Goal: Information Seeking & Learning: Learn about a topic

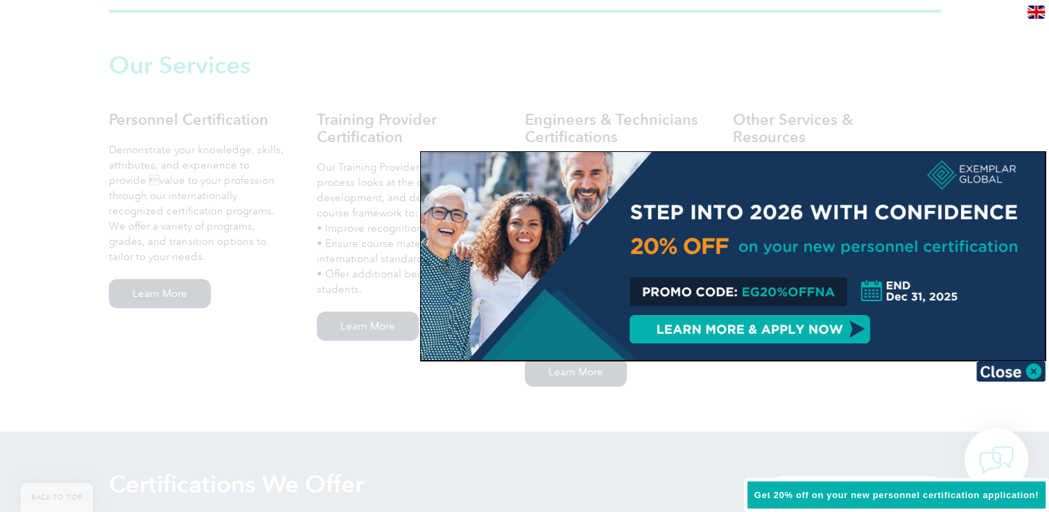
scroll to position [971, 0]
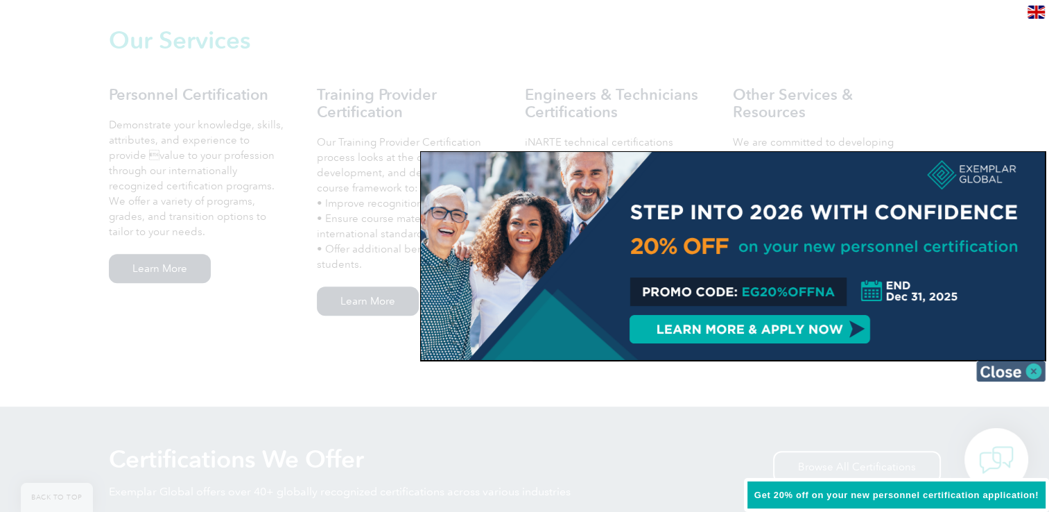
click at [1036, 375] on img at bounding box center [1011, 371] width 69 height 21
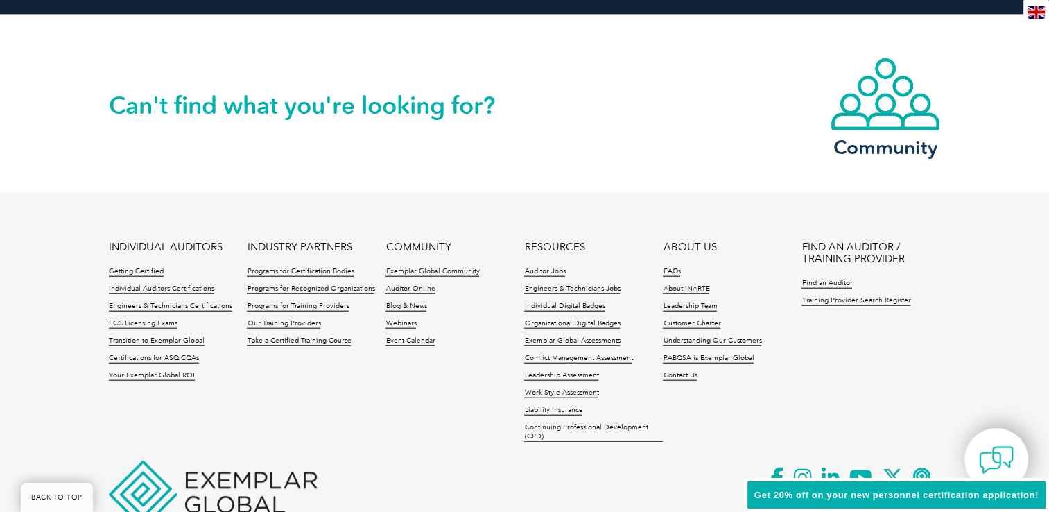
scroll to position [3260, 0]
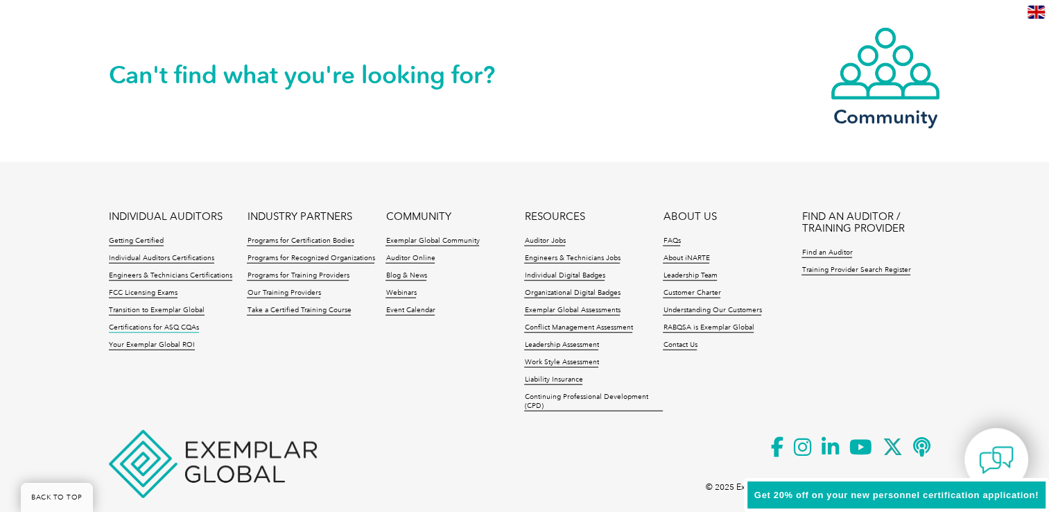
click at [161, 326] on link "Certifications for ASQ CQAs" at bounding box center [154, 328] width 90 height 10
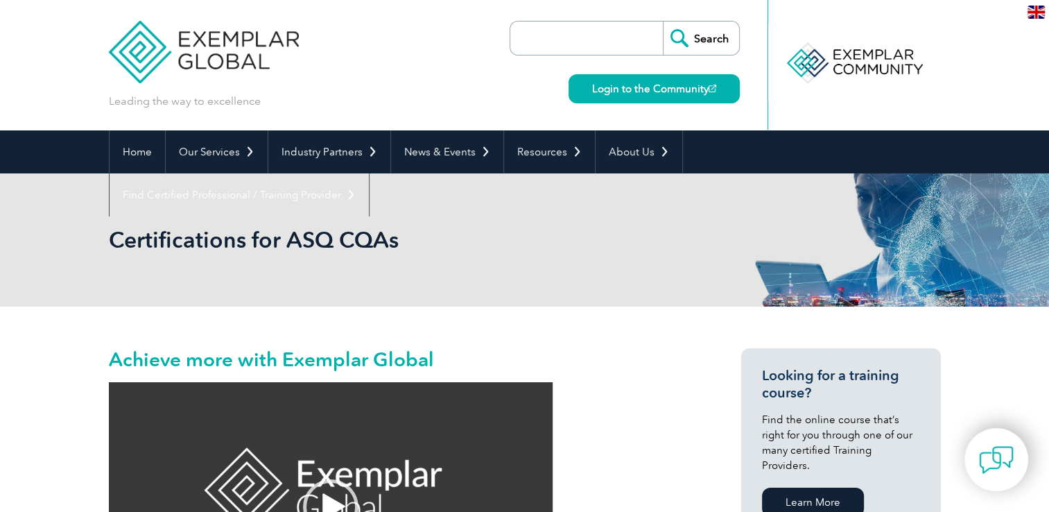
click at [572, 38] on input "search" at bounding box center [590, 38] width 146 height 33
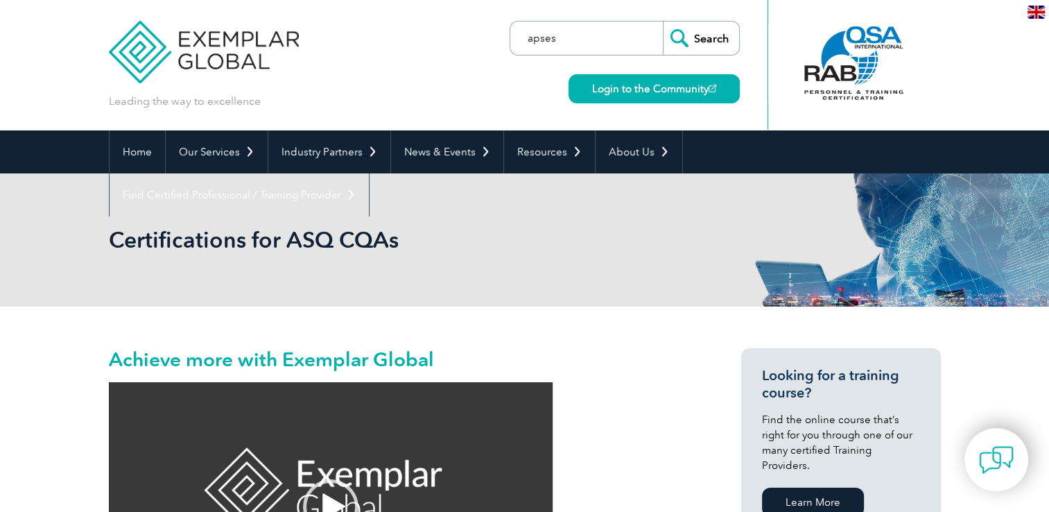
type input "apses"
click at [663, 22] on input "Search" at bounding box center [701, 38] width 76 height 33
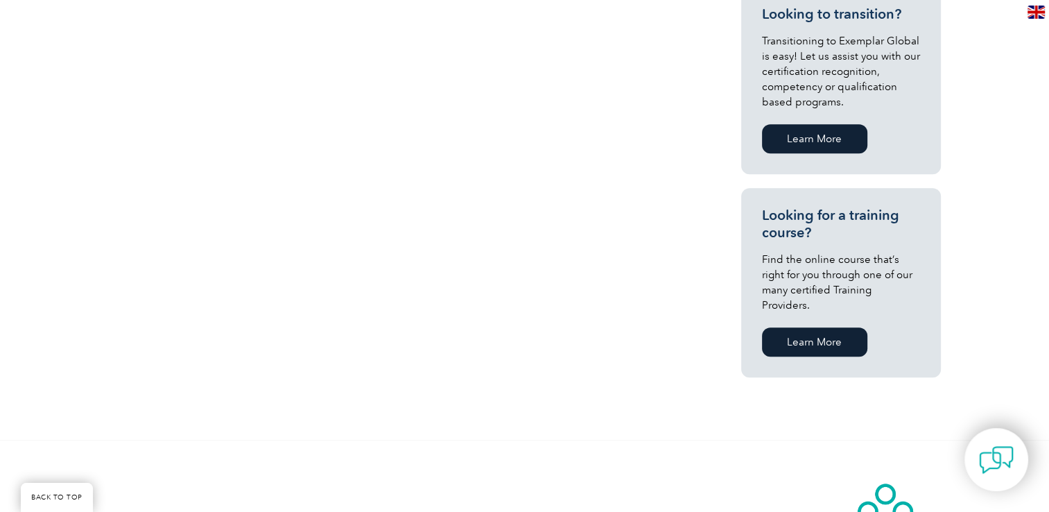
scroll to position [832, 0]
